Goal: Task Accomplishment & Management: Use online tool/utility

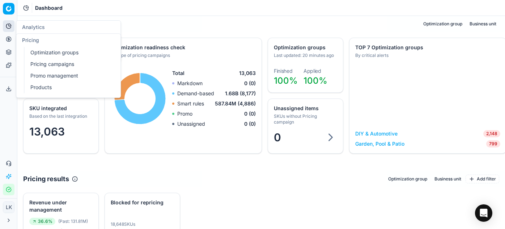
click at [10, 41] on circle at bounding box center [8, 39] width 5 height 5
click at [47, 89] on link "Products" at bounding box center [69, 87] width 84 height 10
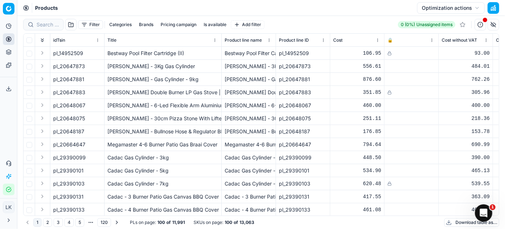
click at [145, 23] on button "Brands" at bounding box center [146, 24] width 20 height 9
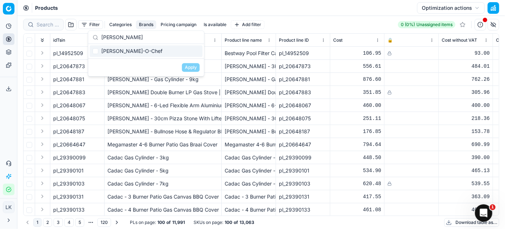
type input "[PERSON_NAME]"
click at [98, 50] on div "[PERSON_NAME]-O-Chef" at bounding box center [146, 51] width 113 height 12
checkbox input "true"
click at [198, 64] on button "Apply" at bounding box center [191, 67] width 18 height 9
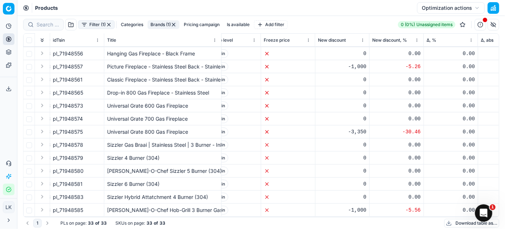
scroll to position [0, 666]
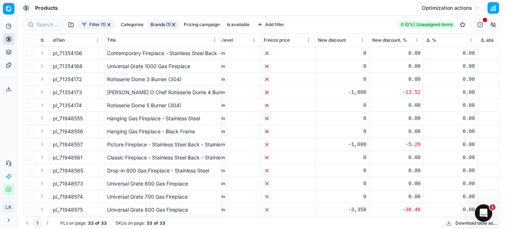
click at [309, 38] on html "Pricing platform Analytics Pricing Product portfolio Templates Export service 0…" at bounding box center [252, 114] width 505 height 229
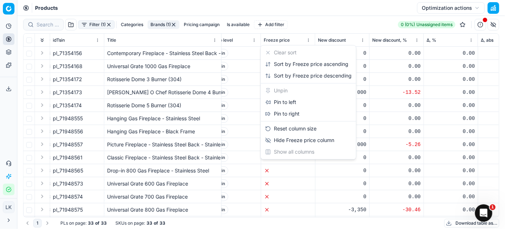
click at [309, 38] on html "Pricing platform Analytics Pricing Product portfolio Templates Export service 0…" at bounding box center [252, 114] width 505 height 229
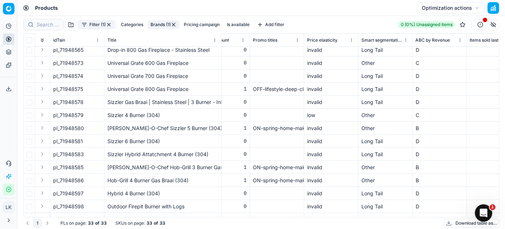
scroll to position [65, 1708]
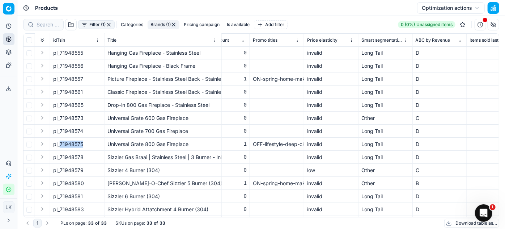
drag, startPoint x: 84, startPoint y: 143, endPoint x: 60, endPoint y: 143, distance: 23.9
click at [60, 143] on div "pl_71948575" at bounding box center [77, 143] width 48 height 7
copy span "71948575"
